Goal: Information Seeking & Learning: Learn about a topic

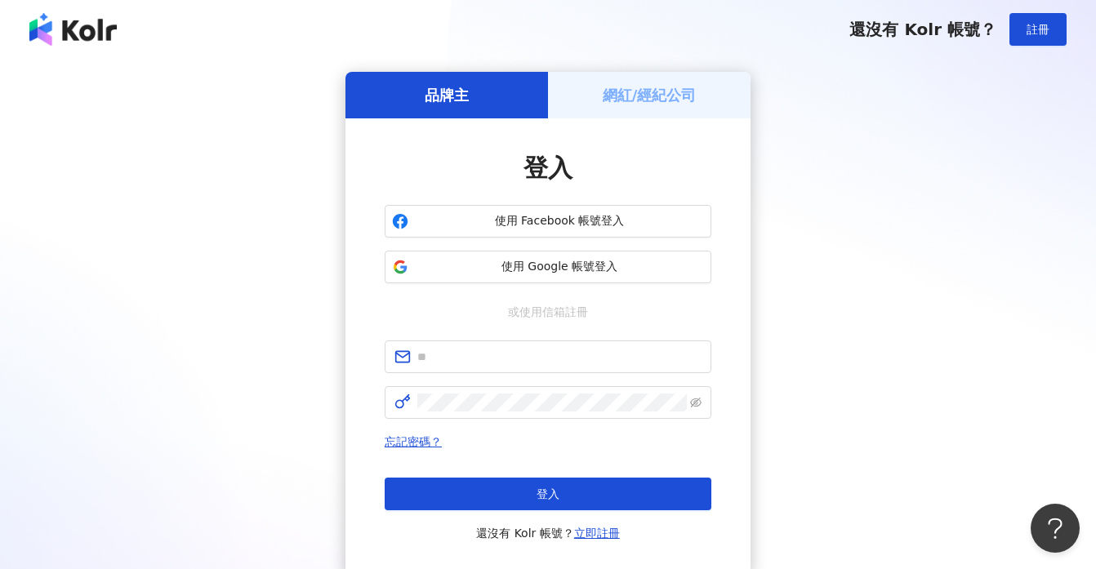
click at [647, 98] on h5 "網紅/經紀公司" at bounding box center [650, 95] width 94 height 20
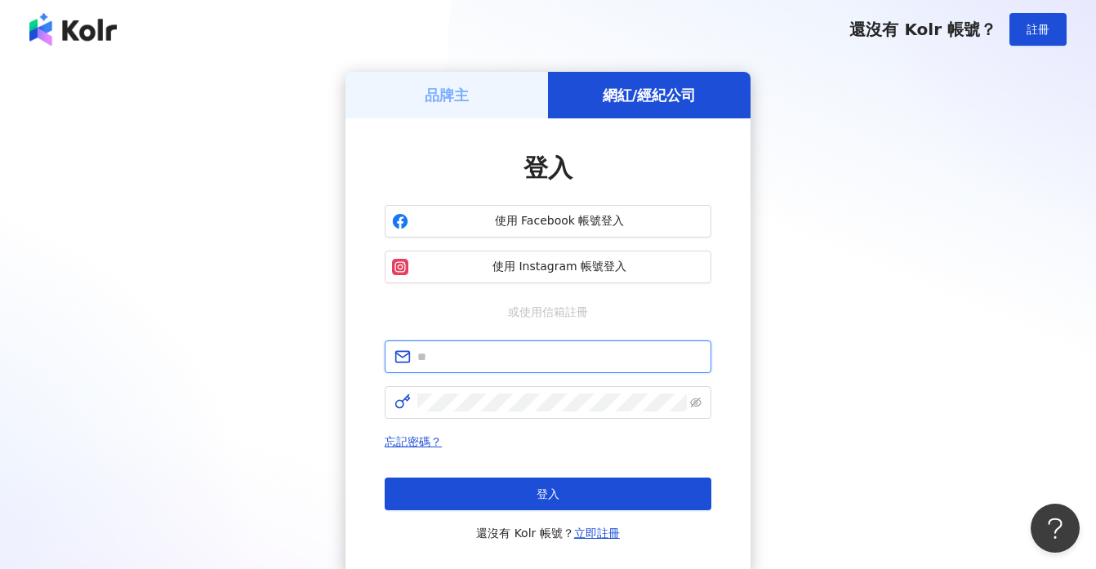
click at [523, 361] on input "text" at bounding box center [559, 357] width 284 height 18
type input "**********"
click at [539, 218] on span "使用 Facebook 帳號登入" at bounding box center [559, 221] width 289 height 16
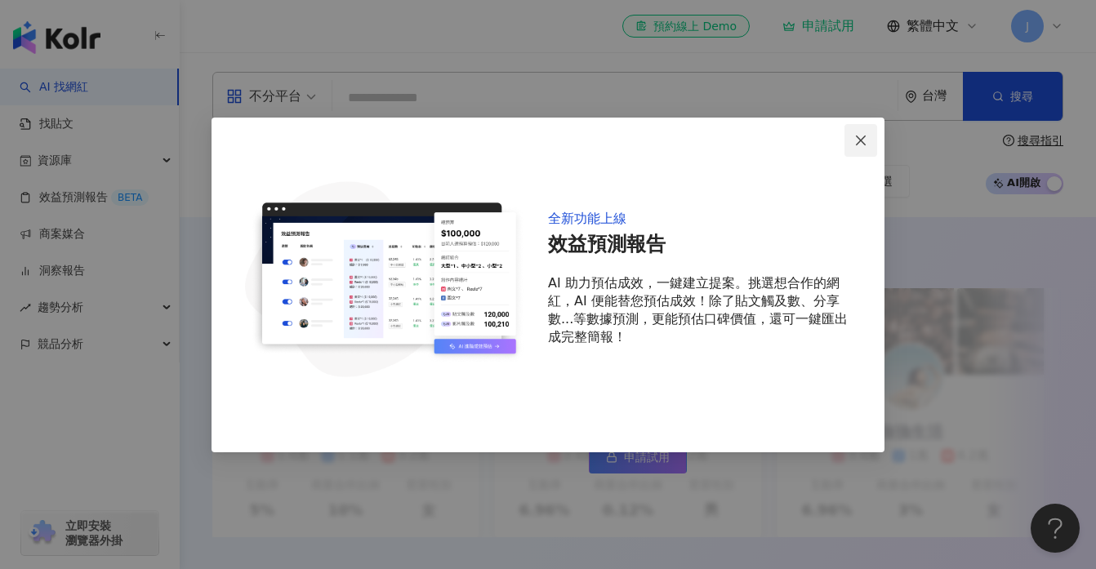
click at [862, 143] on icon "close" at bounding box center [860, 140] width 13 height 13
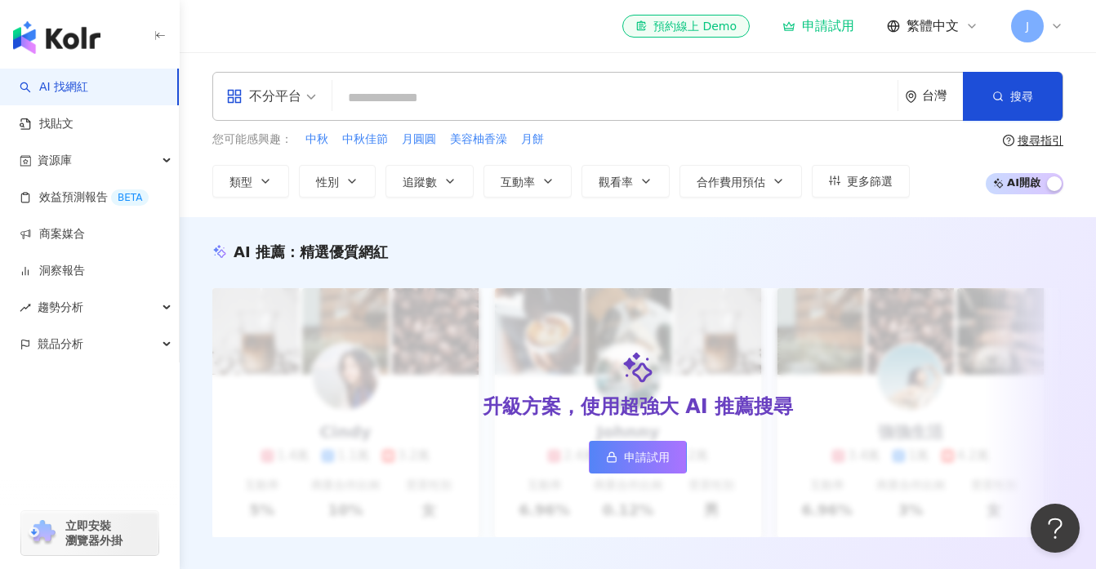
click at [1057, 26] on icon at bounding box center [1056, 26] width 13 height 13
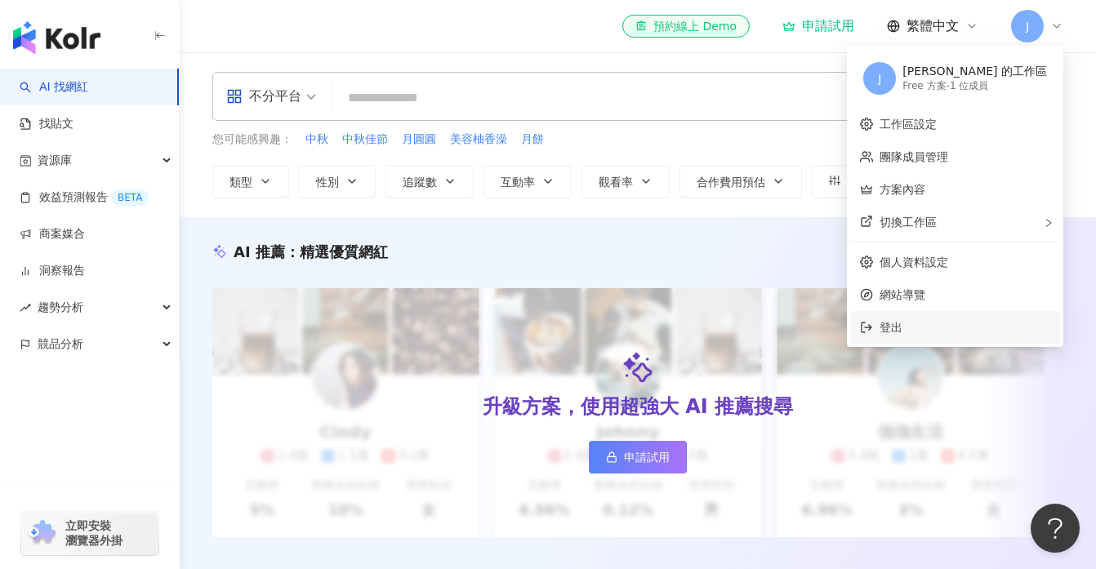
click at [902, 331] on span "登出" at bounding box center [890, 327] width 23 height 13
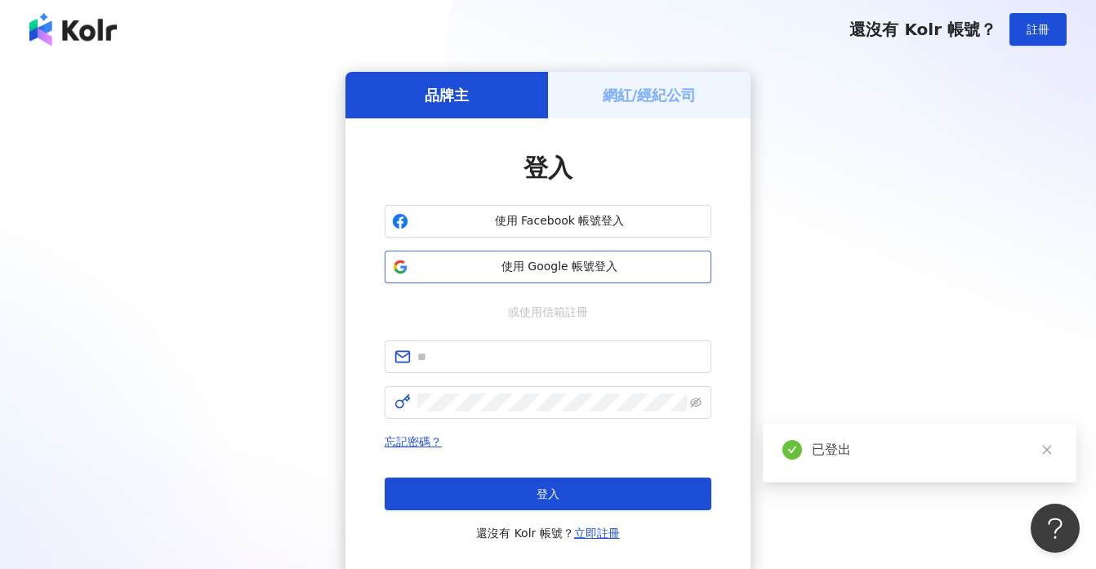
click at [578, 272] on span "使用 Google 帳號登入" at bounding box center [559, 267] width 289 height 16
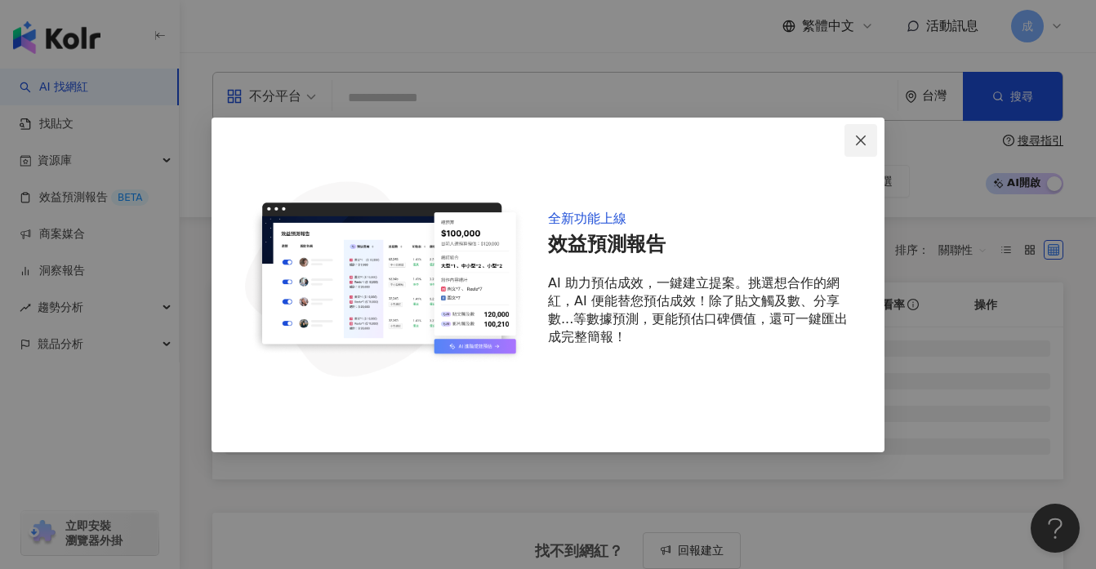
click at [860, 139] on icon "close" at bounding box center [861, 141] width 10 height 10
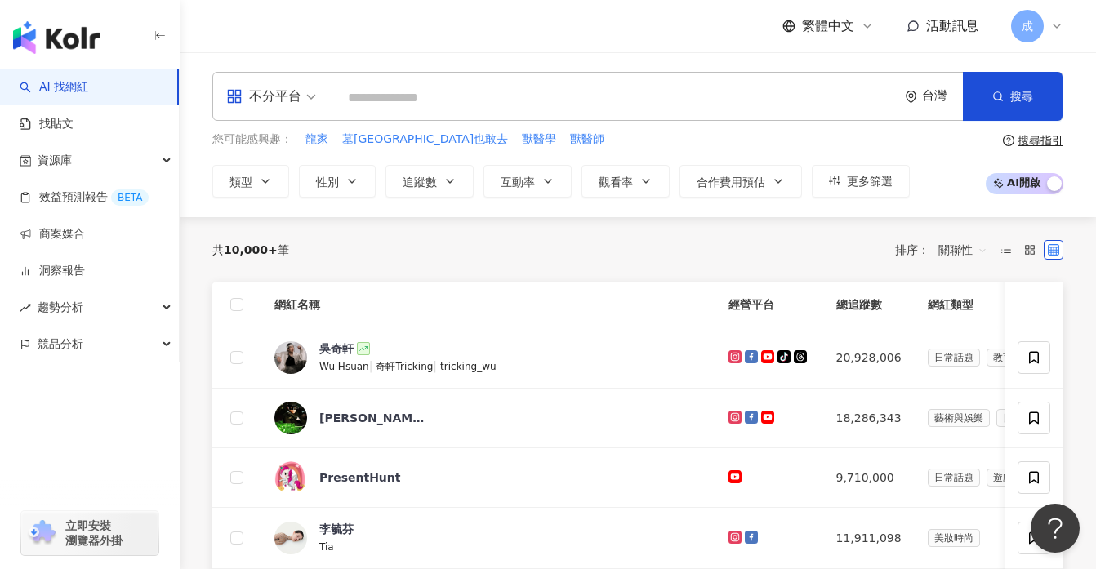
click at [1059, 26] on icon at bounding box center [1056, 26] width 13 height 13
click at [324, 253] on div "共 10,000+ 筆 排序： 關聯性" at bounding box center [637, 250] width 851 height 26
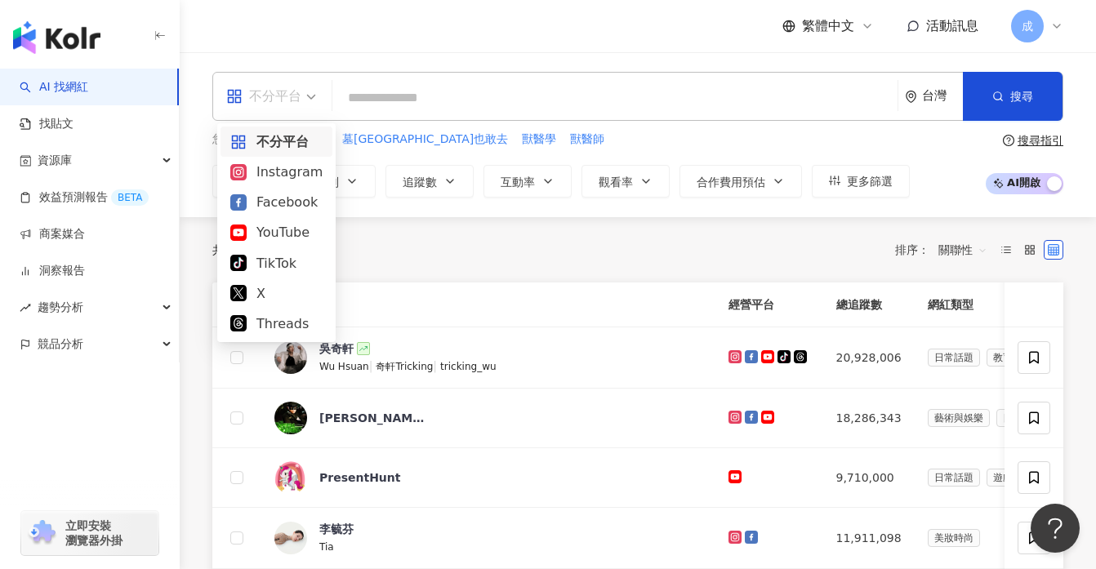
click at [307, 99] on span "不分平台" at bounding box center [271, 96] width 90 height 26
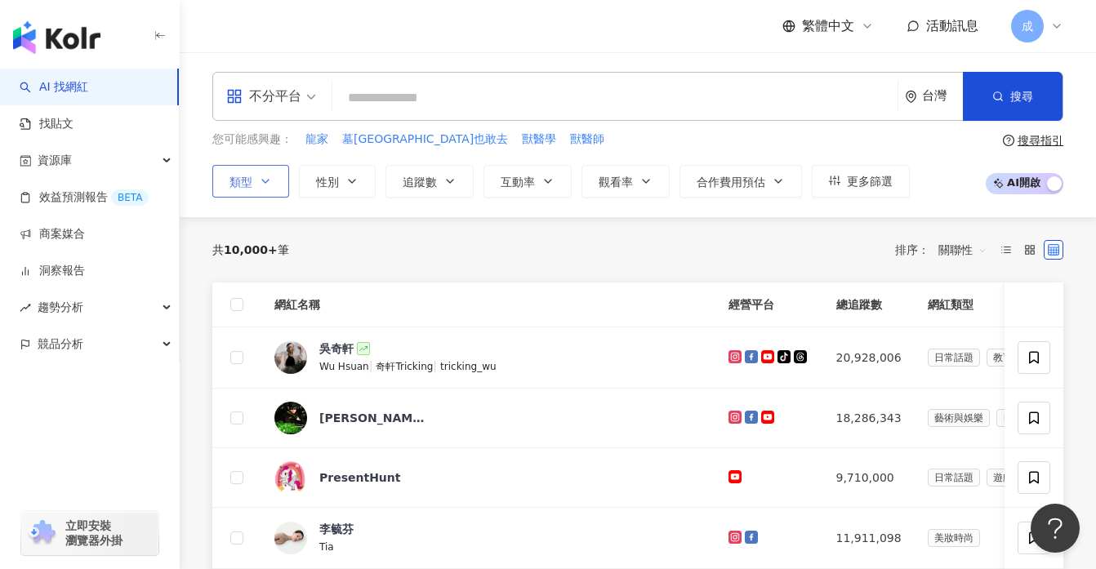
click at [266, 181] on icon "button" at bounding box center [265, 181] width 7 height 3
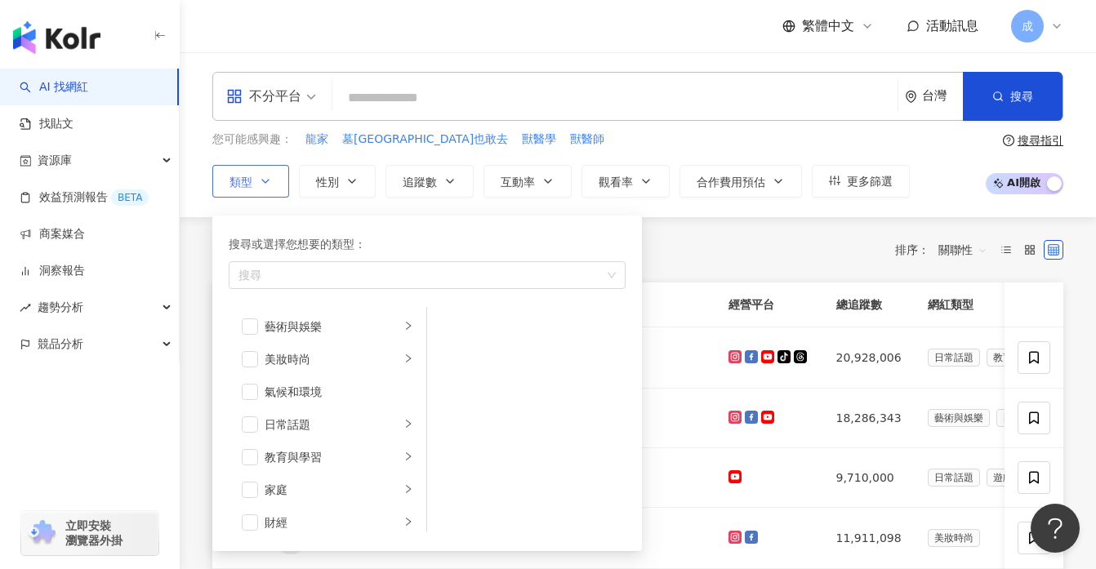
click at [266, 181] on icon "button" at bounding box center [265, 181] width 7 height 3
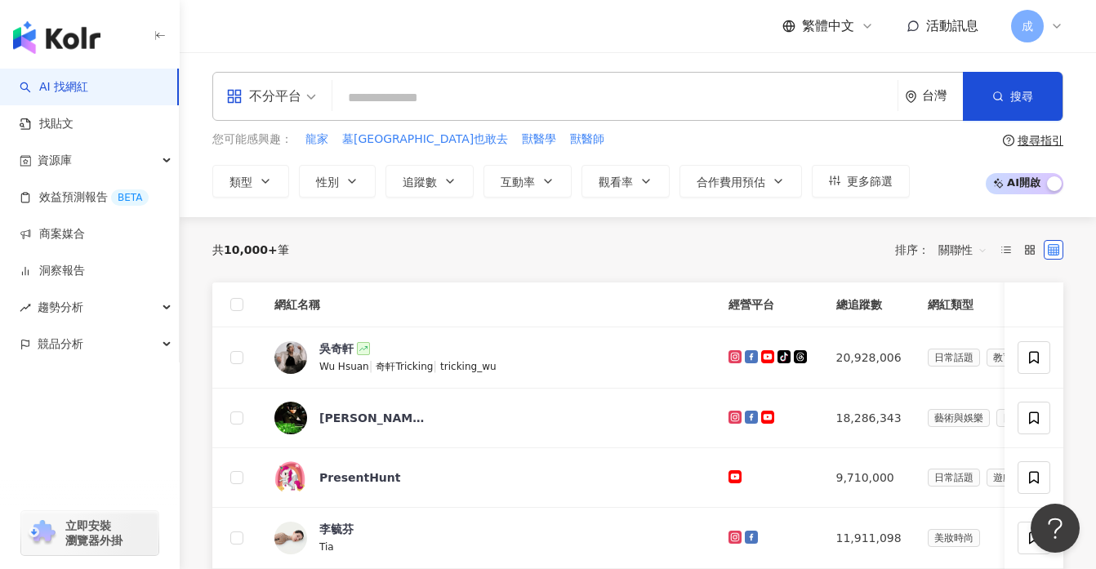
click at [443, 100] on input "search" at bounding box center [615, 97] width 552 height 31
